Goal: Task Accomplishment & Management: Use online tool/utility

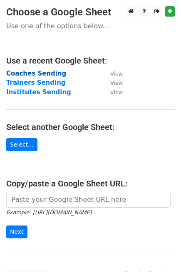
click at [39, 72] on strong "Coaches Sending" at bounding box center [36, 73] width 60 height 7
click at [16, 73] on strong "Coaches Sending" at bounding box center [36, 73] width 60 height 7
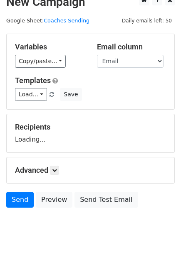
scroll to position [17, 0]
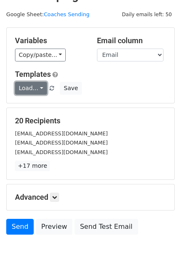
click at [40, 88] on link "Load..." at bounding box center [31, 88] width 32 height 13
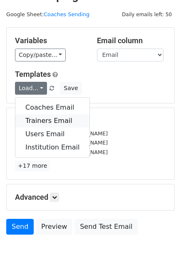
click at [45, 116] on link "Trainers Email" at bounding box center [52, 120] width 74 height 13
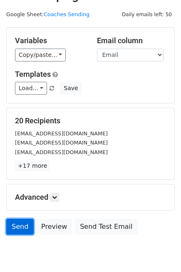
click at [15, 227] on link "Send" at bounding box center [19, 227] width 27 height 16
